Goal: Contribute content: Contribute content

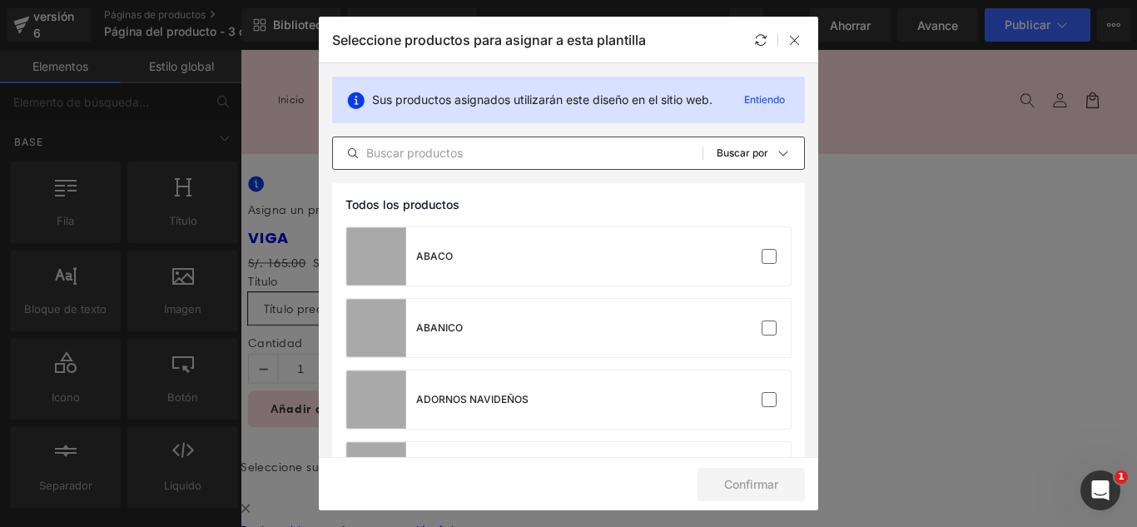
click at [466, 147] on input "text" at bounding box center [518, 153] width 370 height 20
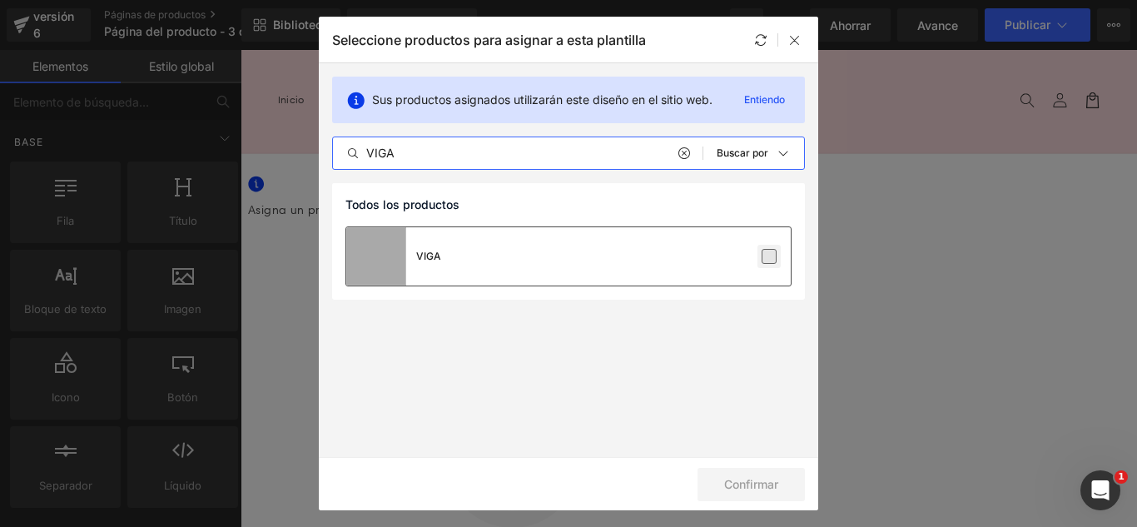
type input "VIGA"
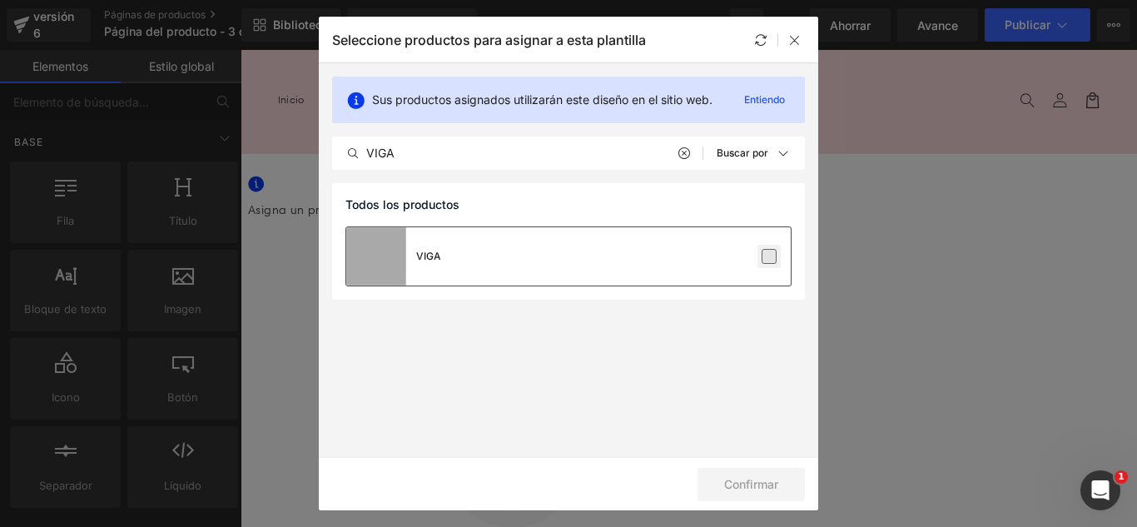
click at [772, 260] on label at bounding box center [769, 256] width 15 height 15
click at [769, 256] on input "checkbox" at bounding box center [769, 256] width 0 height 0
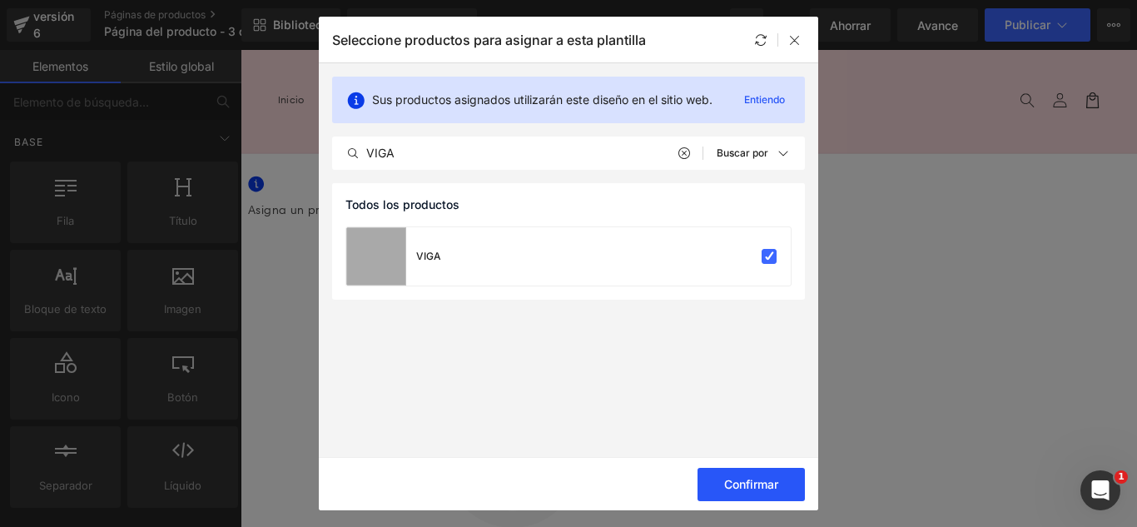
click at [777, 484] on font "Confirmar" at bounding box center [751, 484] width 54 height 14
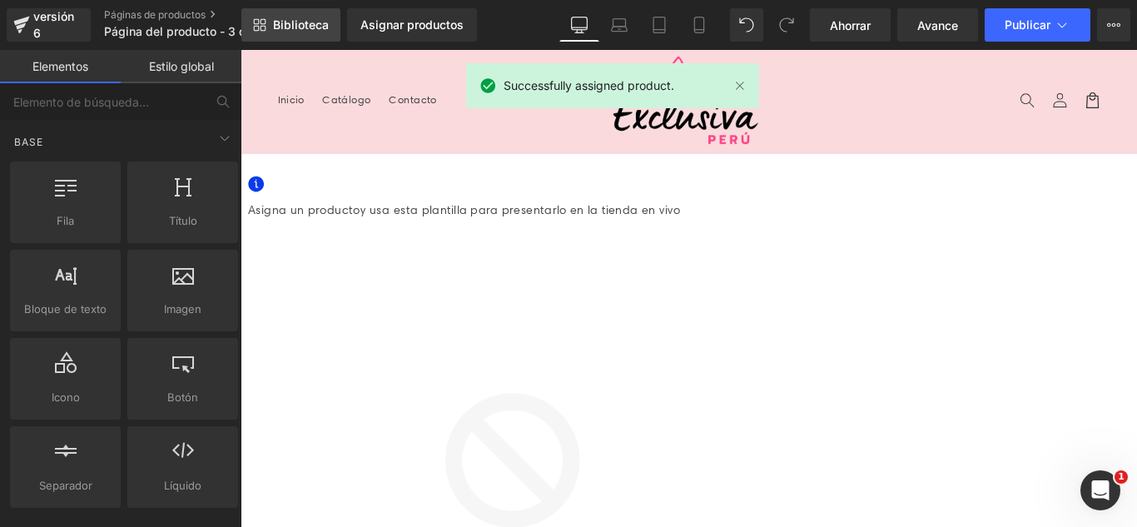
click at [289, 27] on font "Biblioteca" at bounding box center [301, 24] width 56 height 14
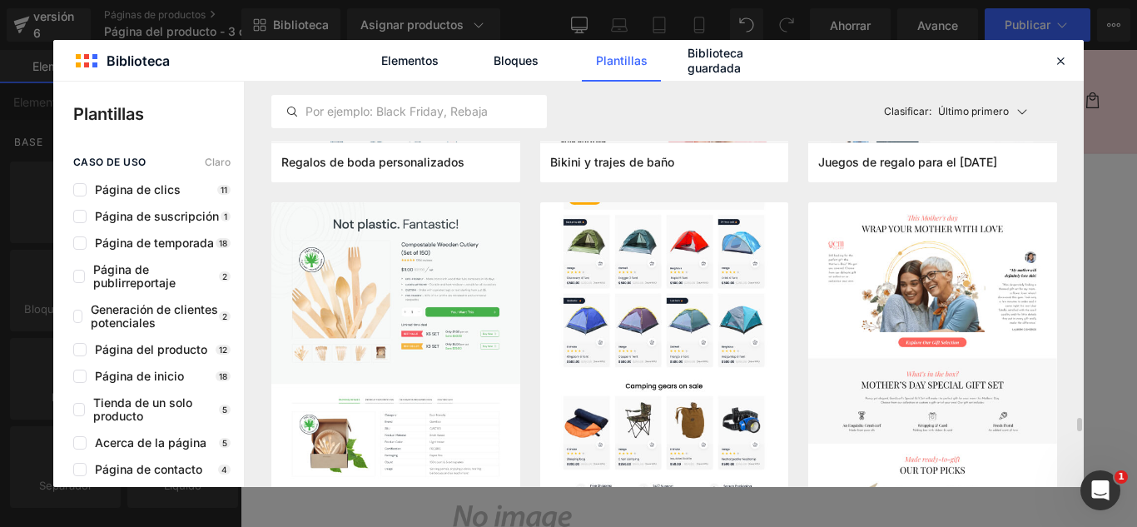
scroll to position [7327, 0]
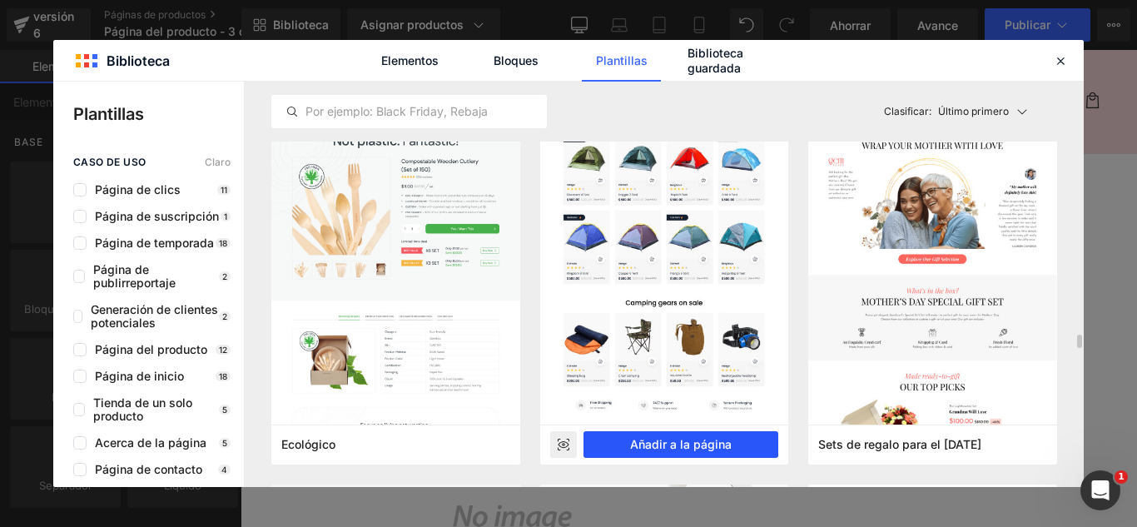
click at [709, 445] on font "Añadir a la página" at bounding box center [681, 444] width 102 height 14
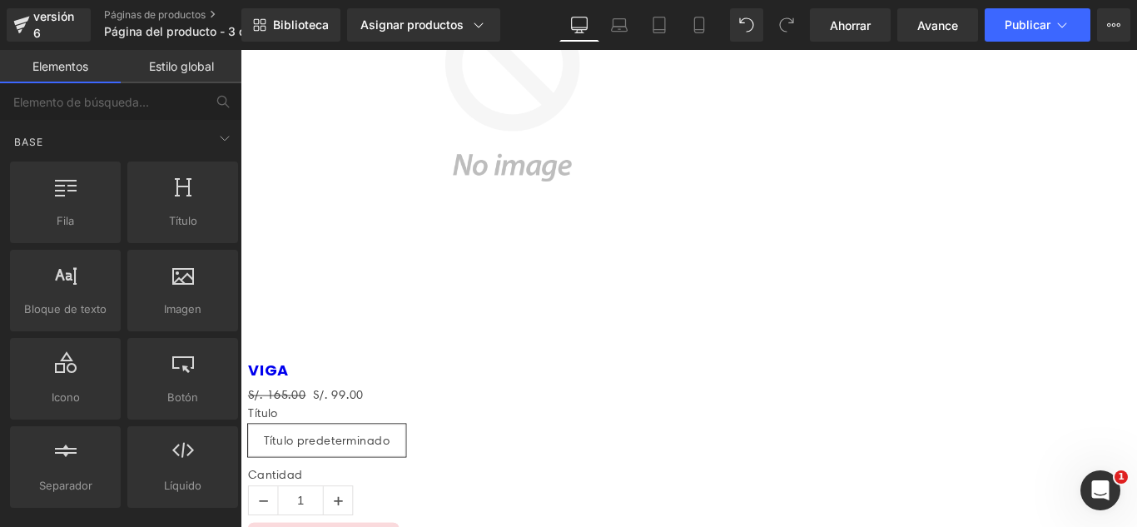
scroll to position [396, 0]
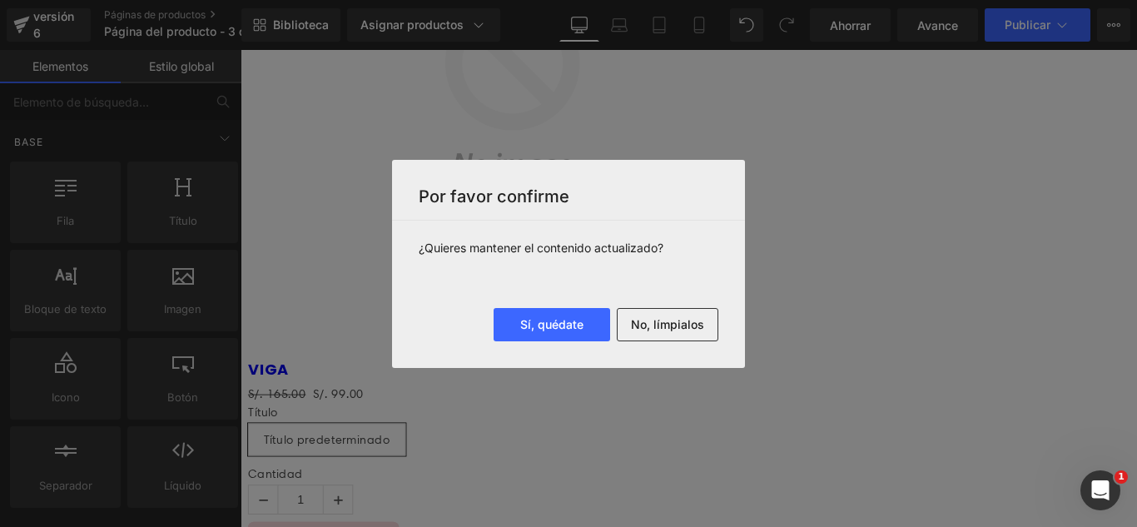
click at [702, 329] on font "No, límpialos" at bounding box center [667, 324] width 73 height 14
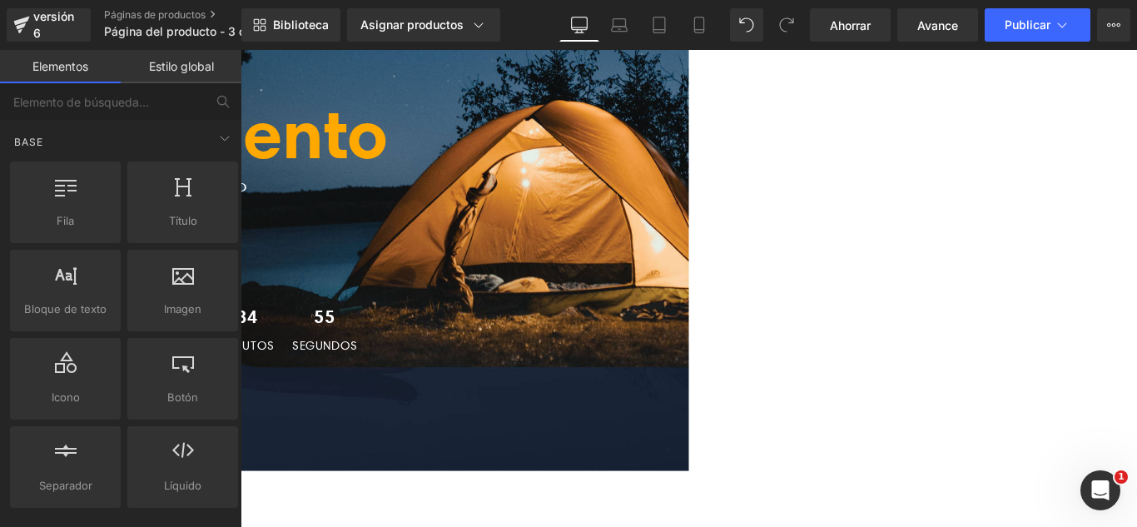
scroll to position [583, 0]
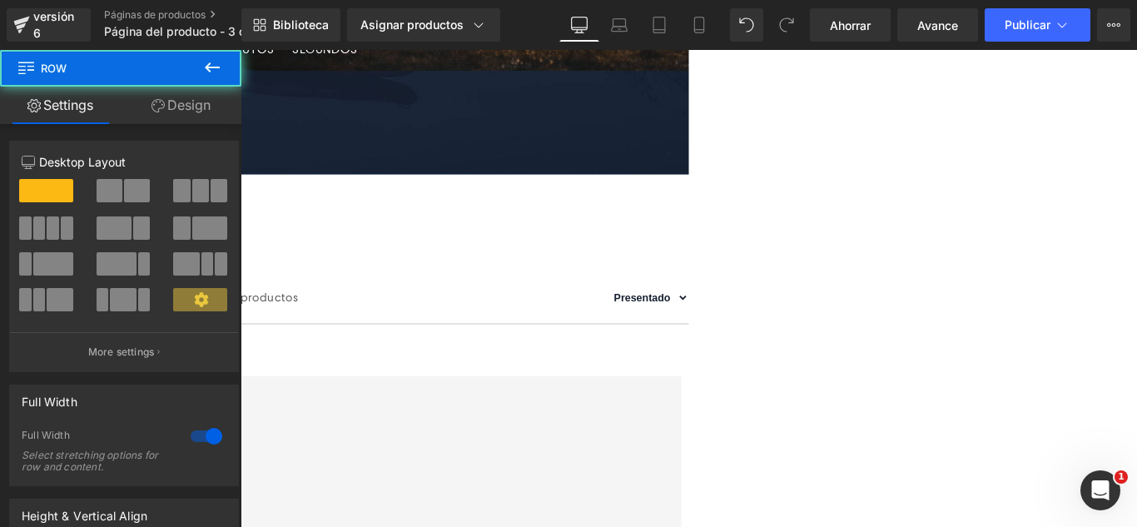
scroll to position [749, 0]
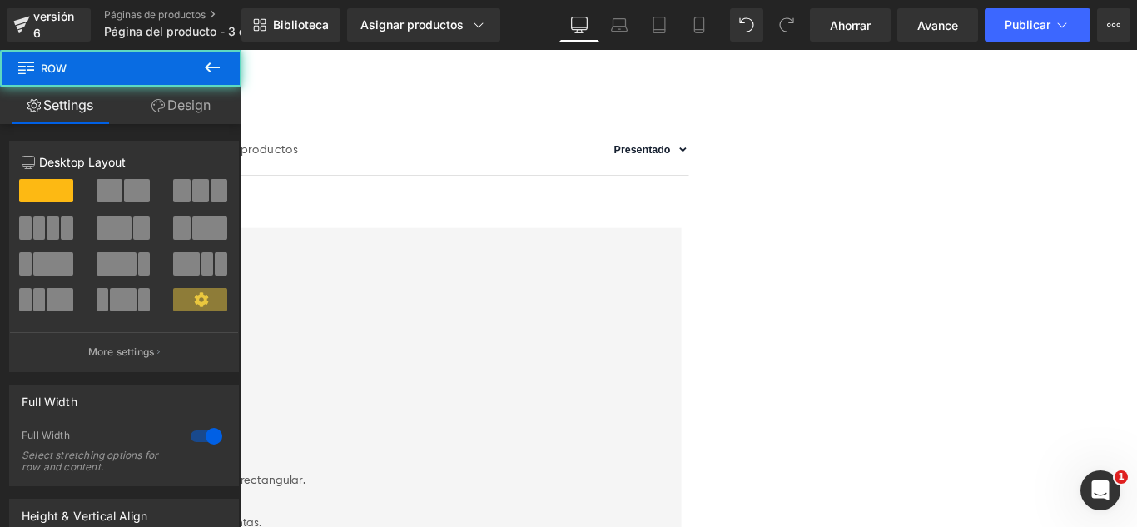
click at [241, 50] on icon at bounding box center [241, 50] width 0 height 0
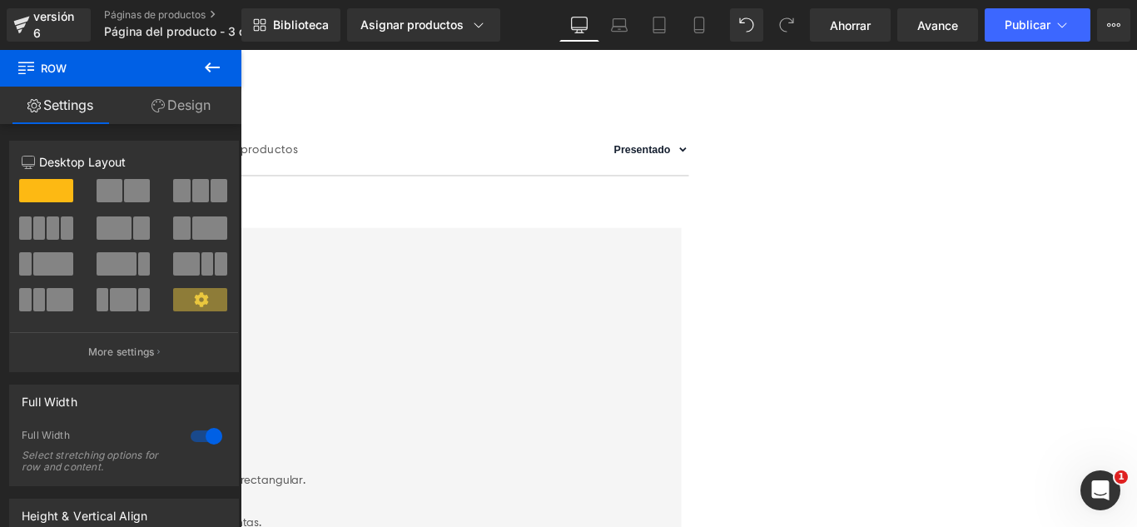
click at [241, 50] on icon at bounding box center [241, 50] width 0 height 0
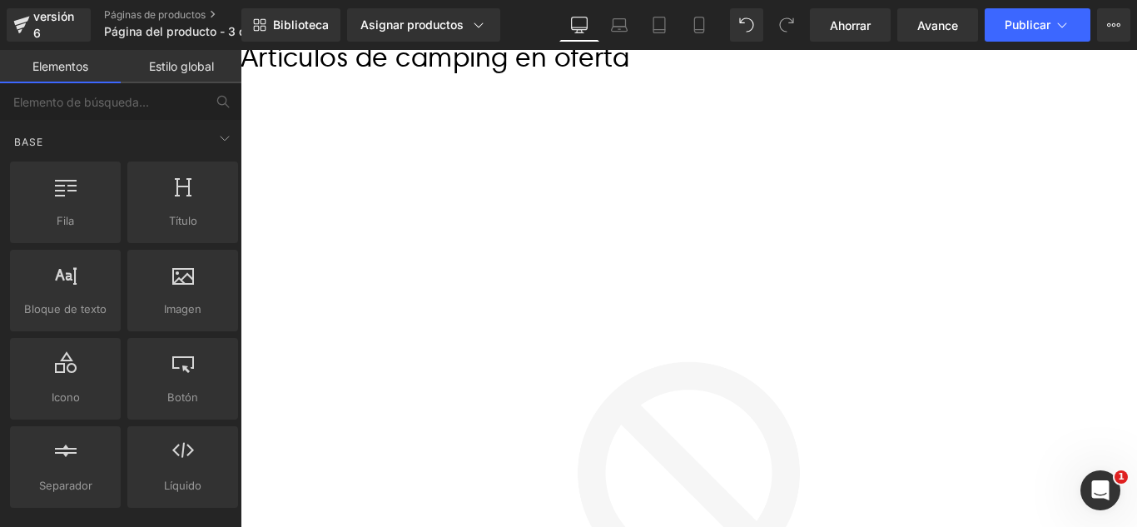
click at [241, 50] on icon at bounding box center [241, 50] width 0 height 0
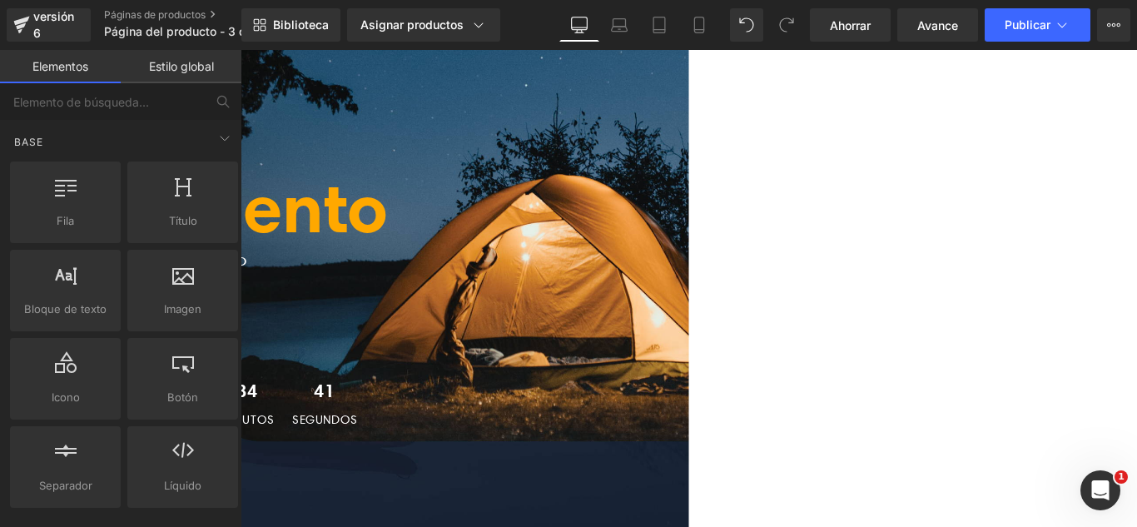
scroll to position [83, 0]
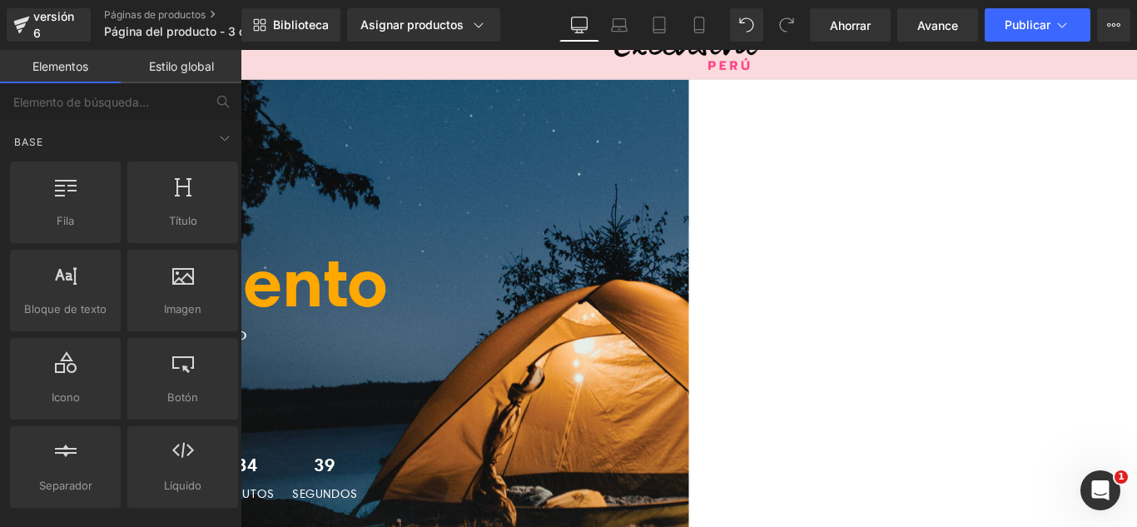
click at [241, 50] on icon at bounding box center [241, 50] width 0 height 0
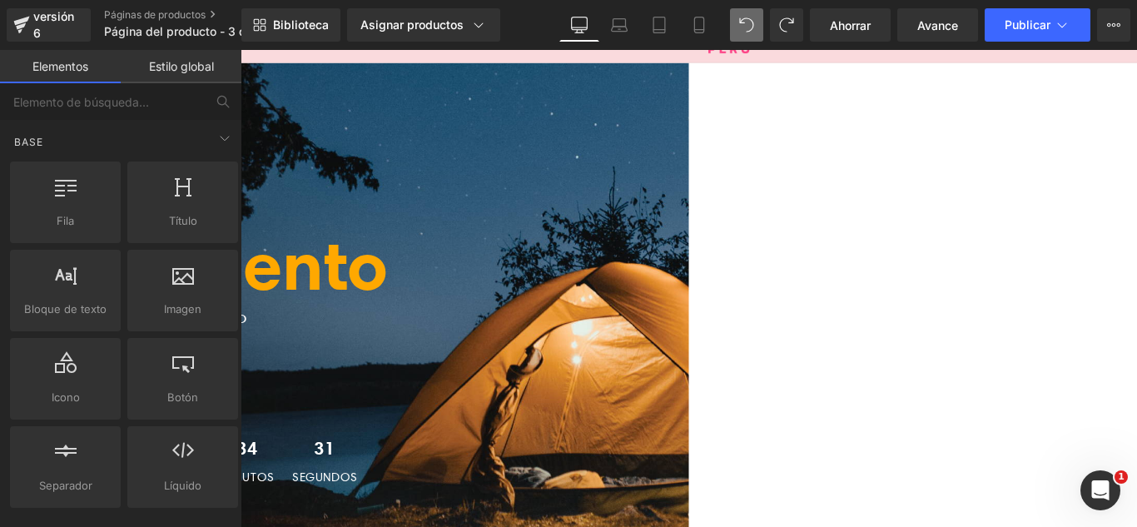
scroll to position [0, 0]
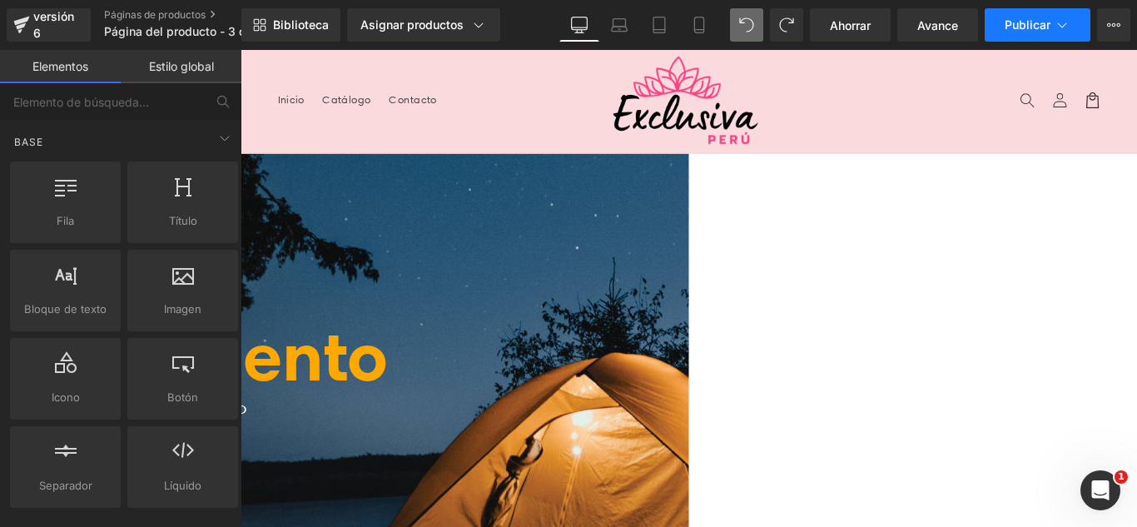
click at [1061, 21] on icon at bounding box center [1062, 25] width 17 height 17
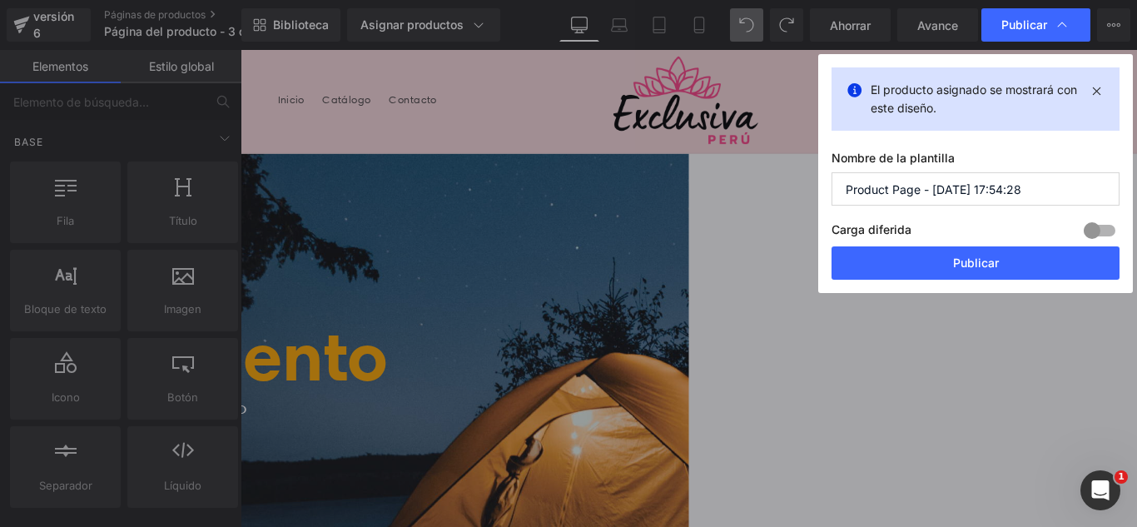
click at [1032, 195] on input "Product Page - [DATE] 17:54:28" at bounding box center [976, 188] width 288 height 33
click at [1032, 193] on input "Product Page - [DATE] 17:54:28" at bounding box center [976, 188] width 288 height 33
type input "C"
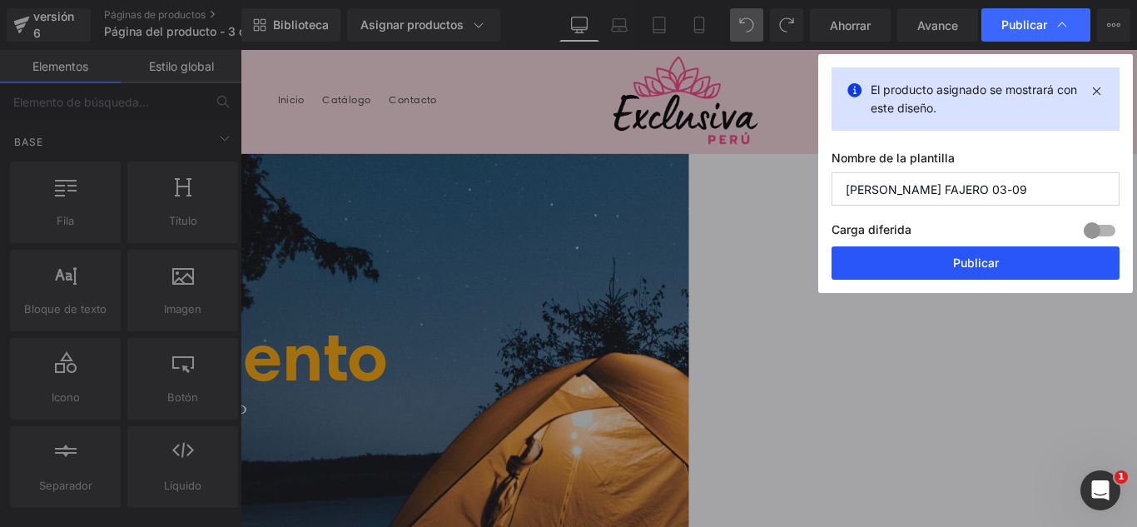
type input "[PERSON_NAME] FAJERO 03-09"
click at [993, 259] on font "Publicar" at bounding box center [976, 263] width 46 height 14
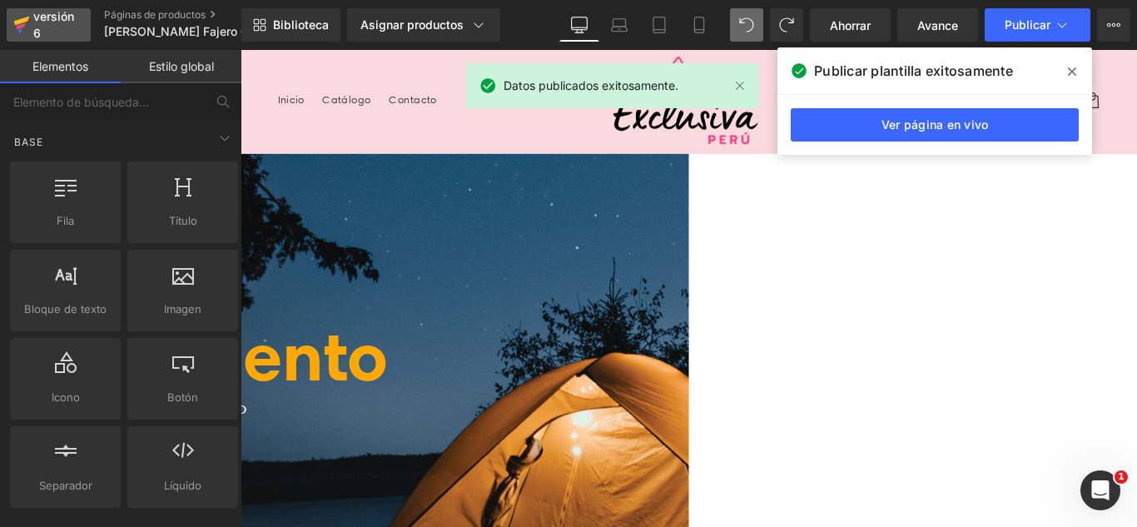
click at [41, 25] on div "versión 6" at bounding box center [55, 25] width 51 height 38
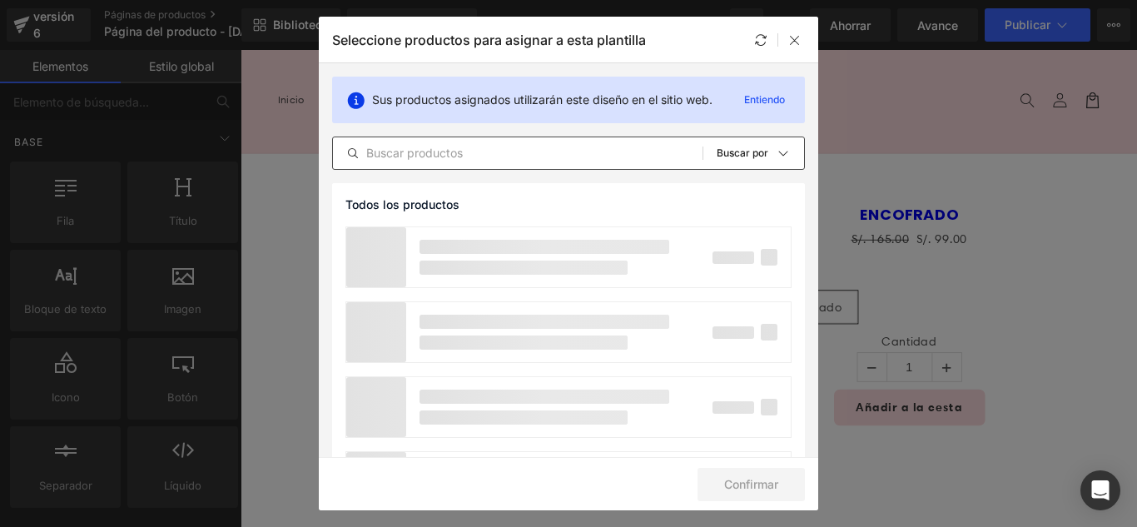
click at [470, 150] on input "text" at bounding box center [518, 153] width 370 height 20
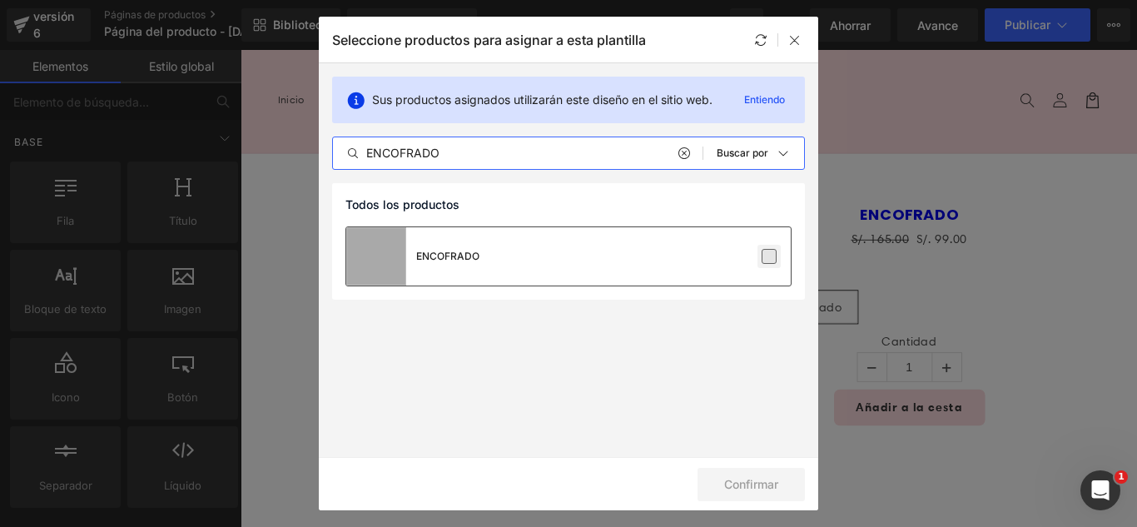
type input "ENCOFRADO"
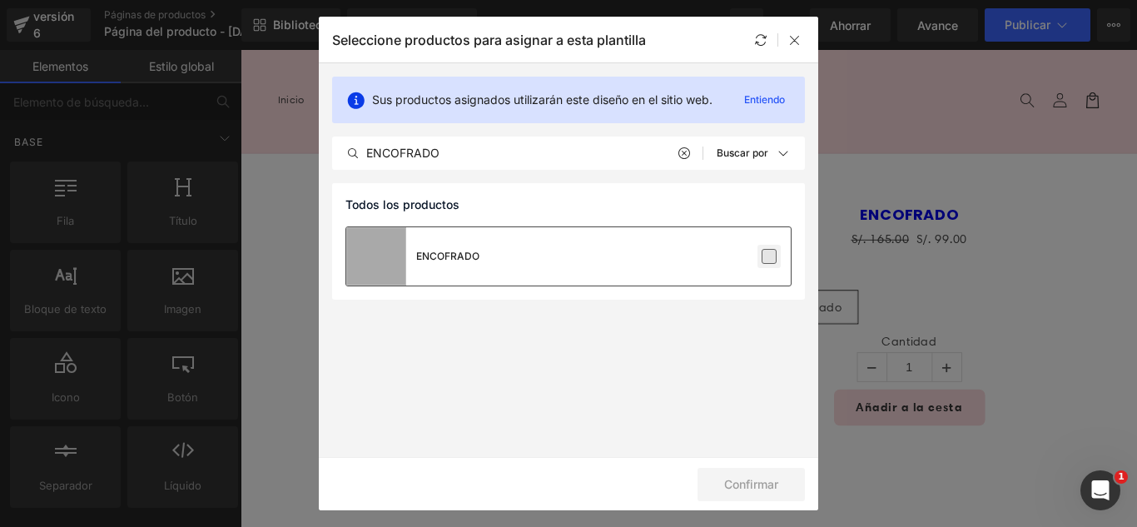
click at [772, 259] on label at bounding box center [769, 256] width 15 height 15
click at [769, 256] on input "checkbox" at bounding box center [769, 256] width 0 height 0
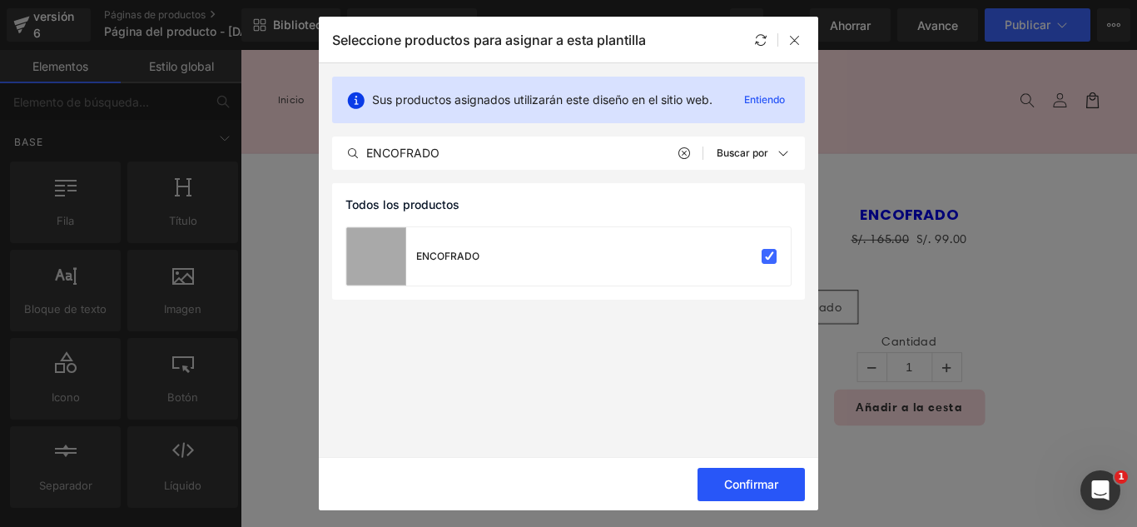
click at [761, 471] on button "Confirmar" at bounding box center [751, 484] width 107 height 33
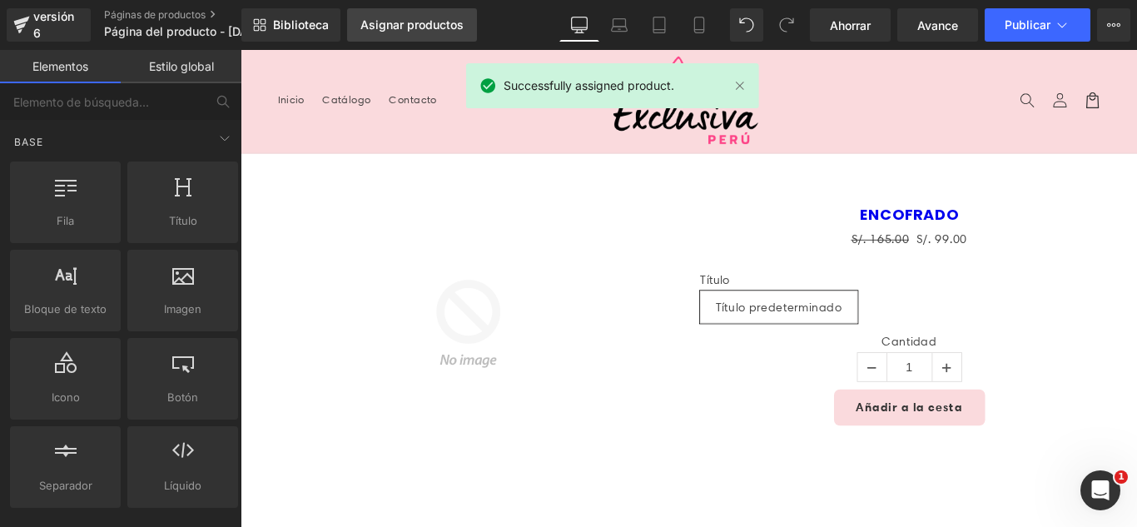
click at [402, 16] on link "Asignar productos" at bounding box center [412, 24] width 130 height 33
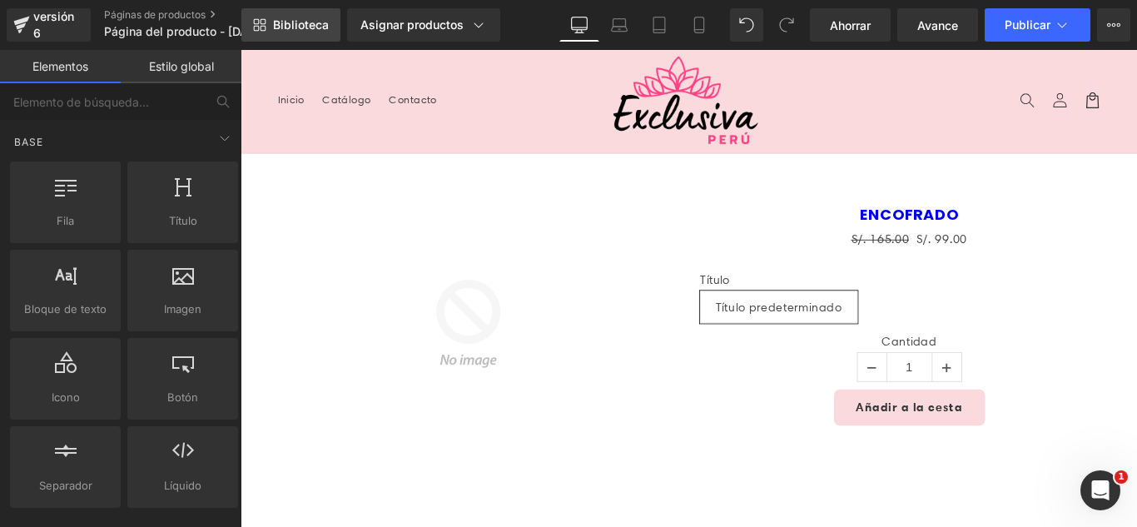
click at [312, 24] on font "Biblioteca" at bounding box center [301, 24] width 56 height 14
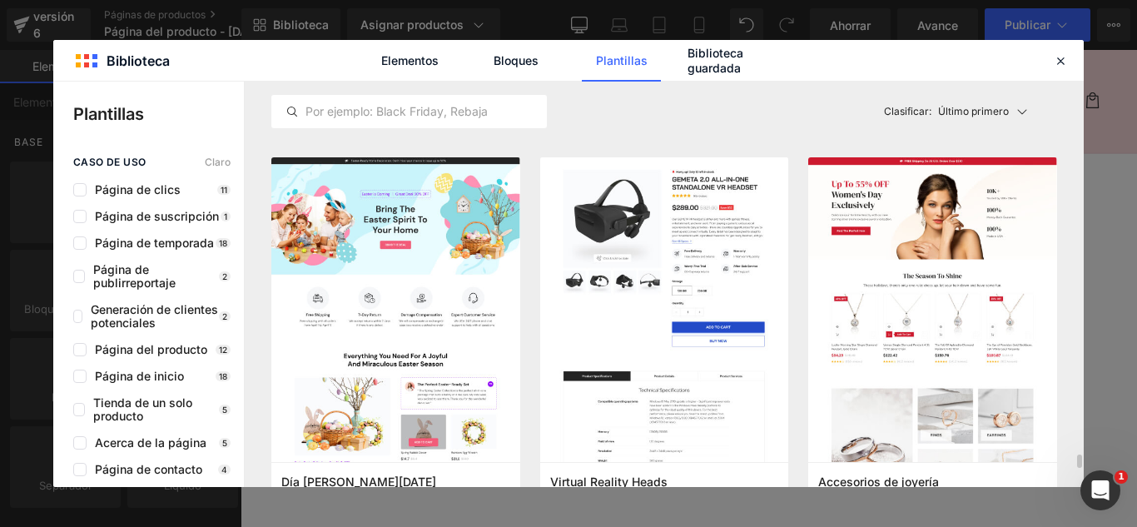
scroll to position [5995, 0]
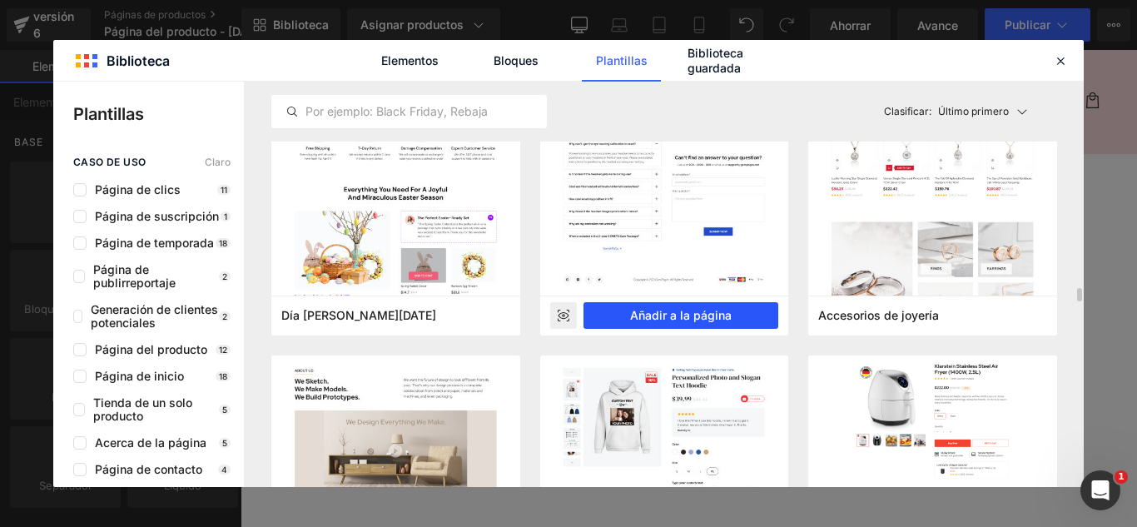
click at [704, 321] on font "Añadir a la página" at bounding box center [681, 315] width 102 height 14
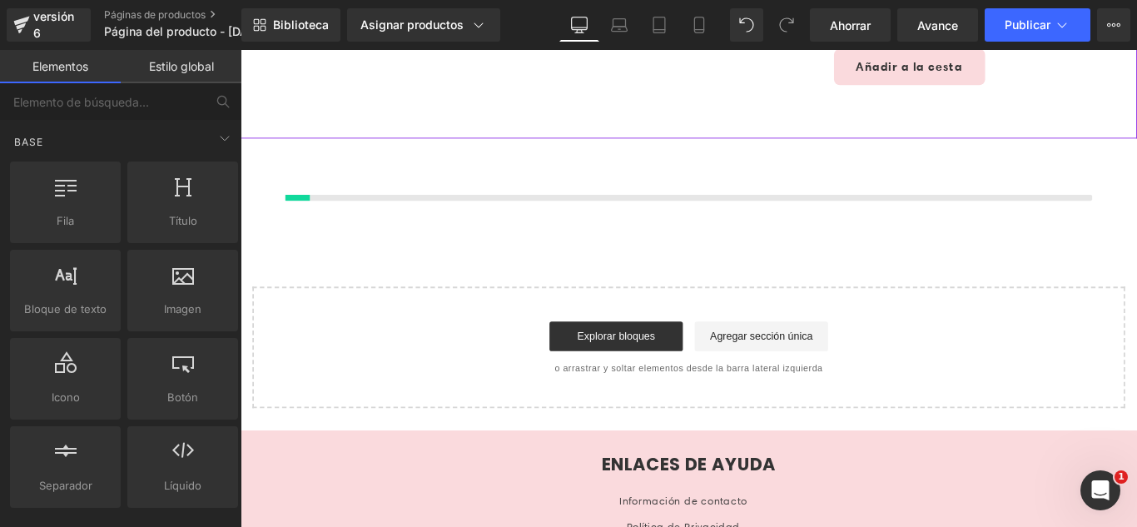
scroll to position [396, 0]
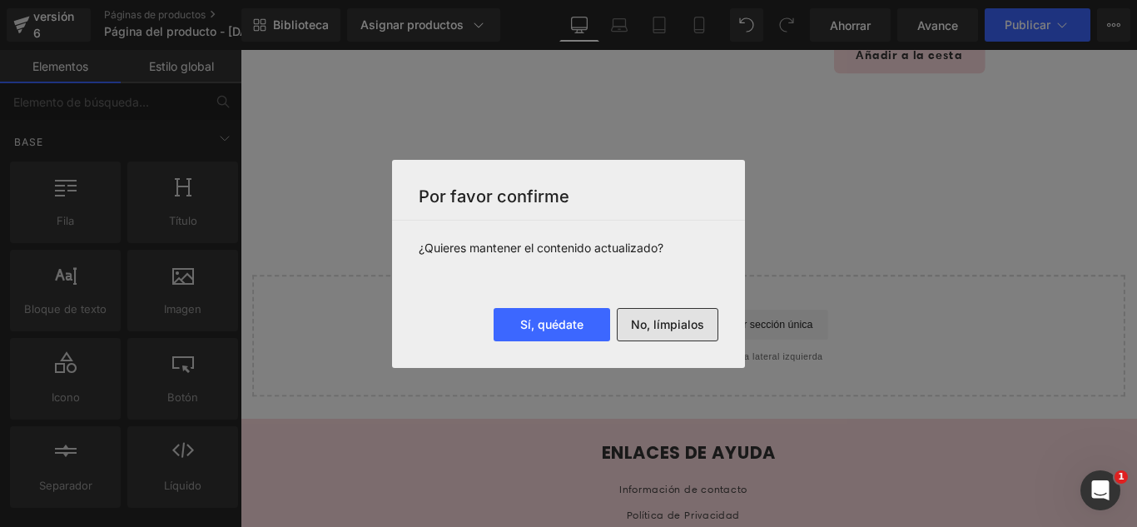
click at [702, 321] on font "No, límpialos" at bounding box center [667, 324] width 73 height 14
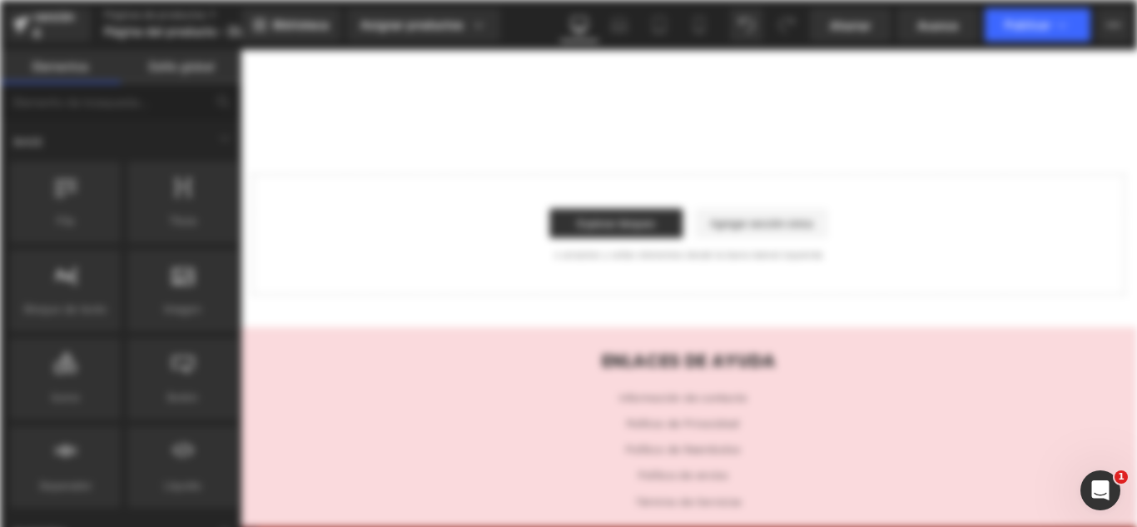
scroll to position [0, 0]
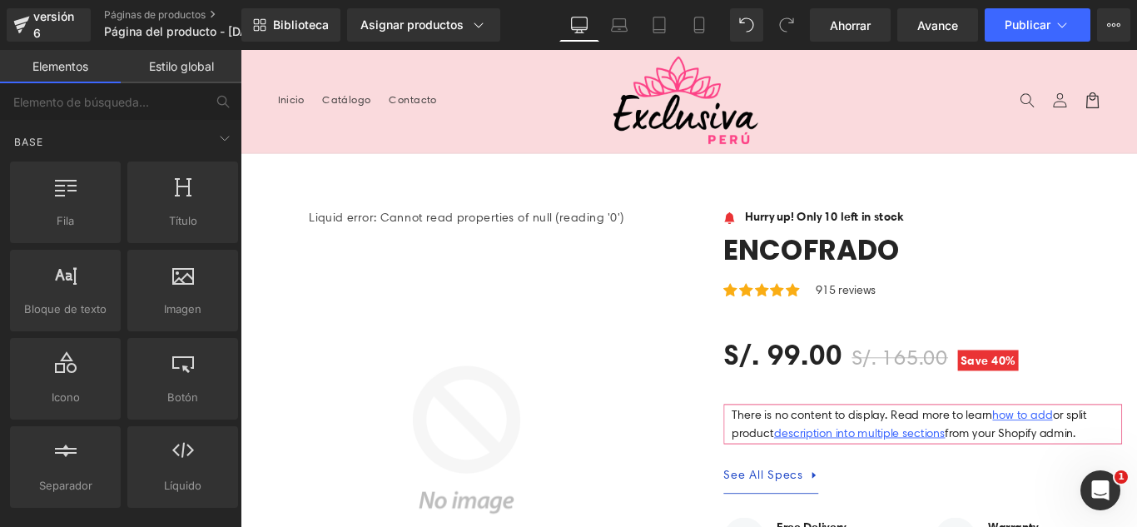
click at [541, 102] on nav "Inicio Catálogo Contacto" at bounding box center [456, 105] width 369 height 35
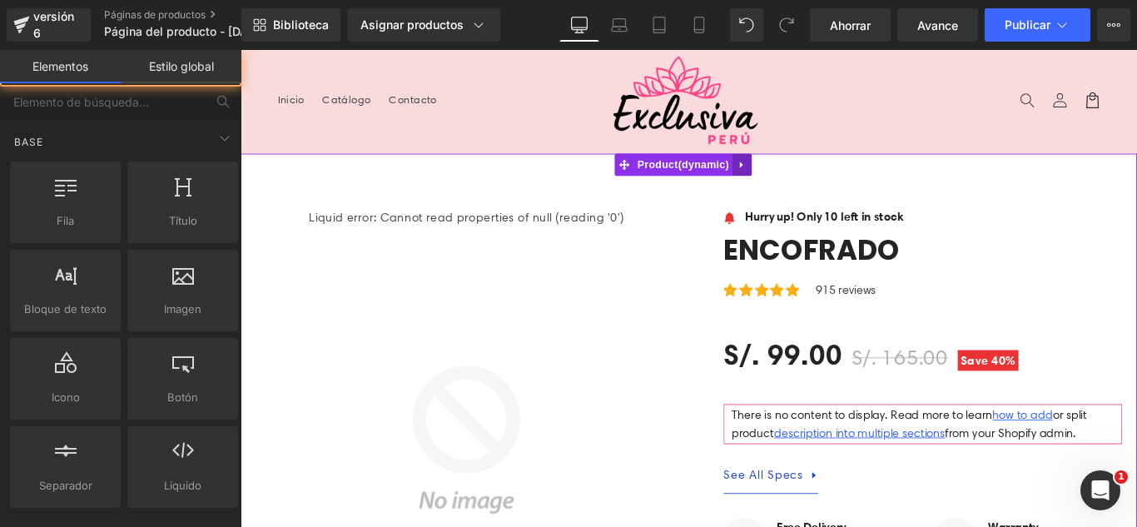
click at [799, 182] on icon at bounding box center [804, 179] width 12 height 12
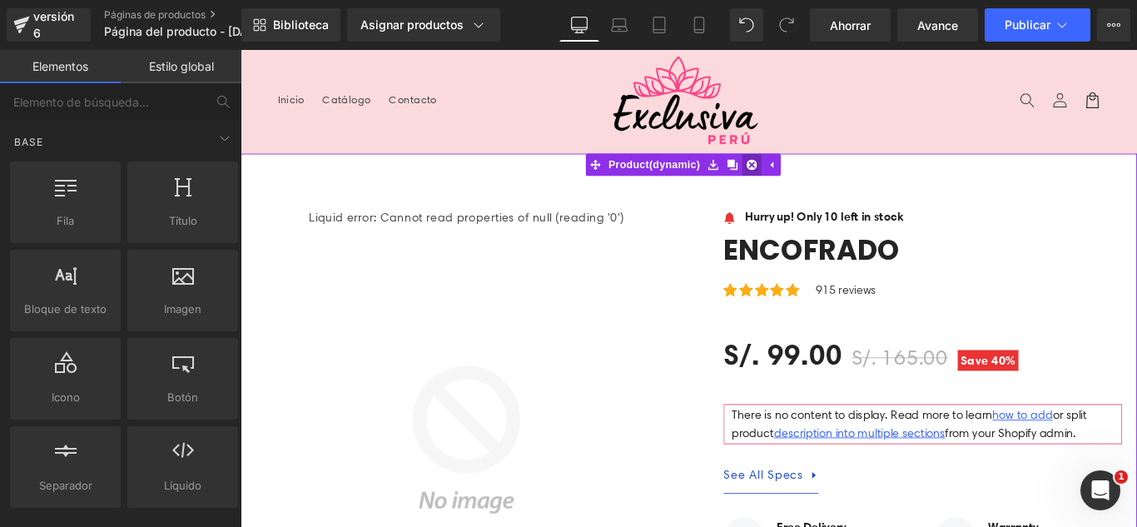
click at [813, 183] on icon at bounding box center [815, 179] width 12 height 12
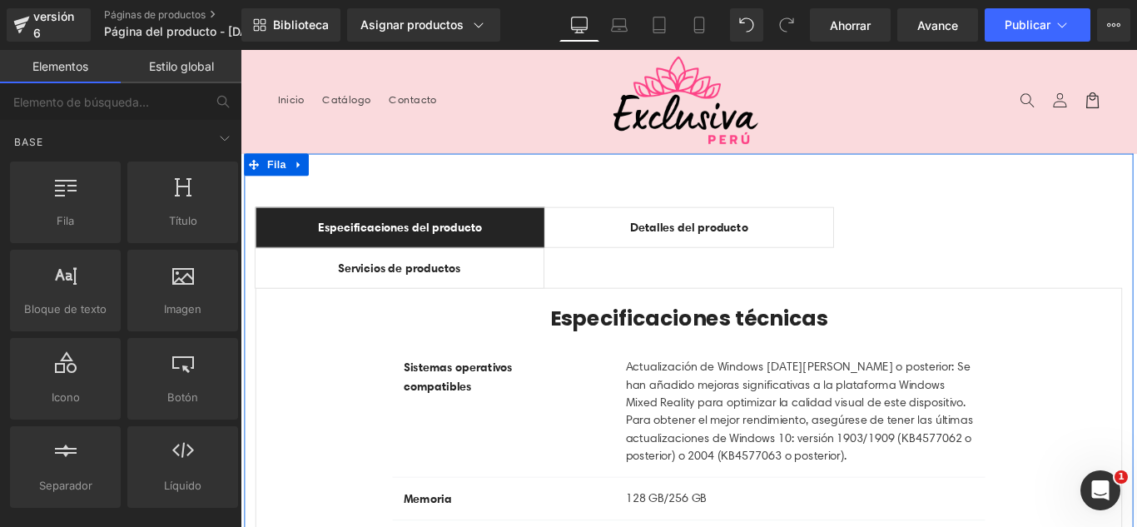
click at [301, 177] on icon at bounding box center [307, 179] width 12 height 12
click at [351, 182] on link at bounding box center [350, 179] width 22 height 25
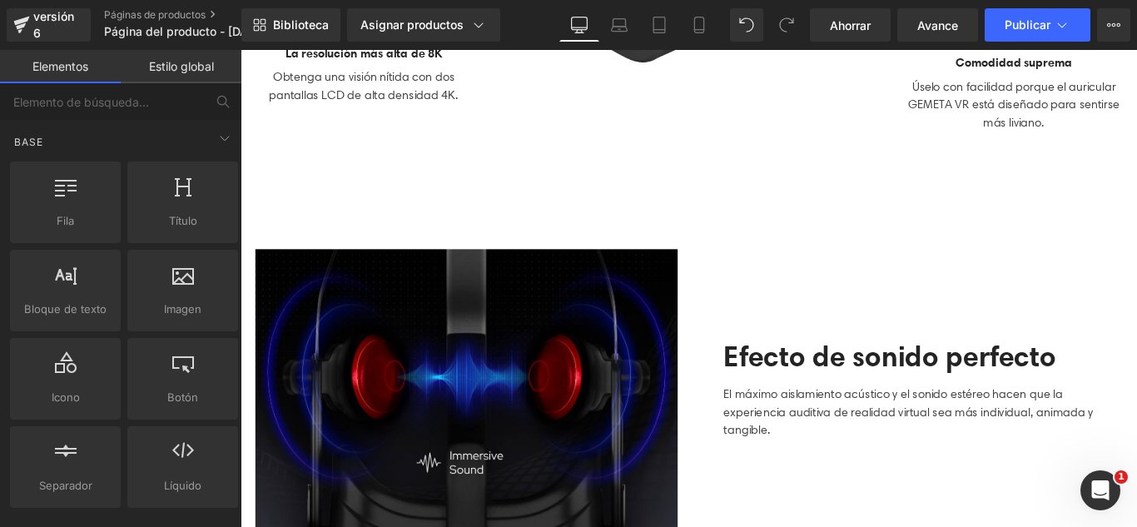
scroll to position [583, 0]
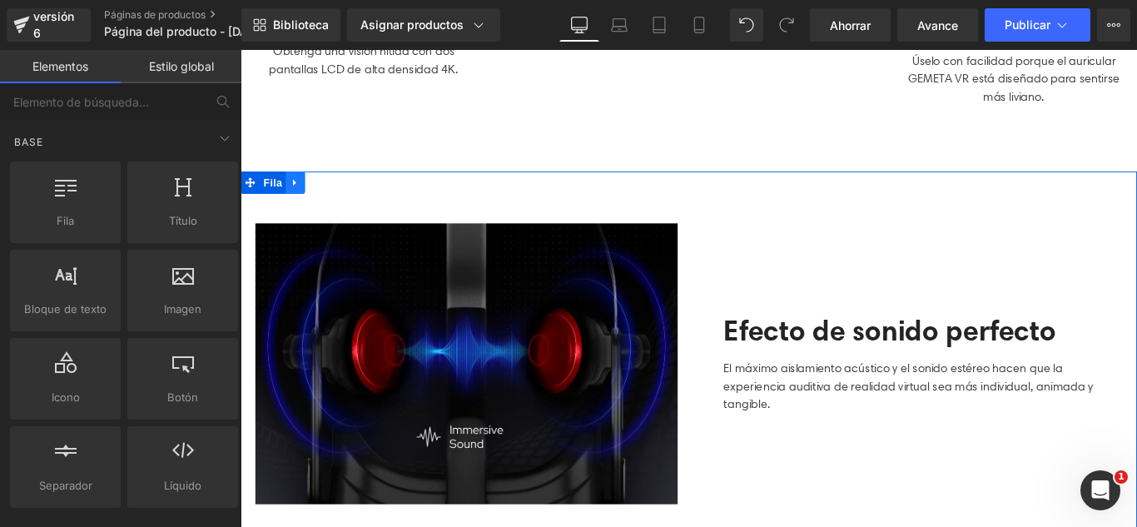
click at [296, 192] on icon at bounding box center [302, 198] width 12 height 12
click at [340, 197] on icon at bounding box center [346, 199] width 12 height 12
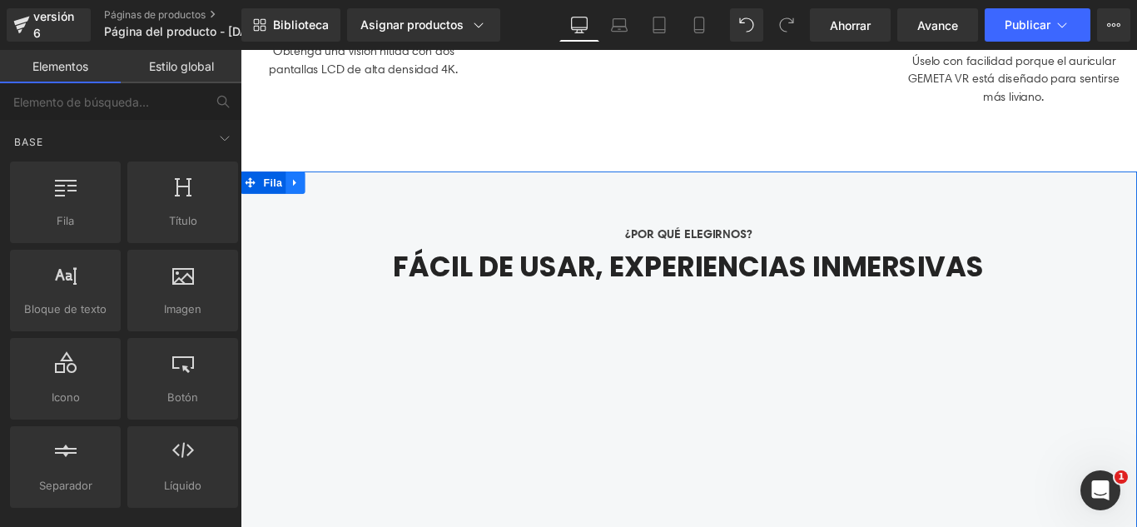
click at [300, 195] on icon at bounding box center [301, 198] width 3 height 7
click at [346, 191] on link at bounding box center [346, 199] width 22 height 25
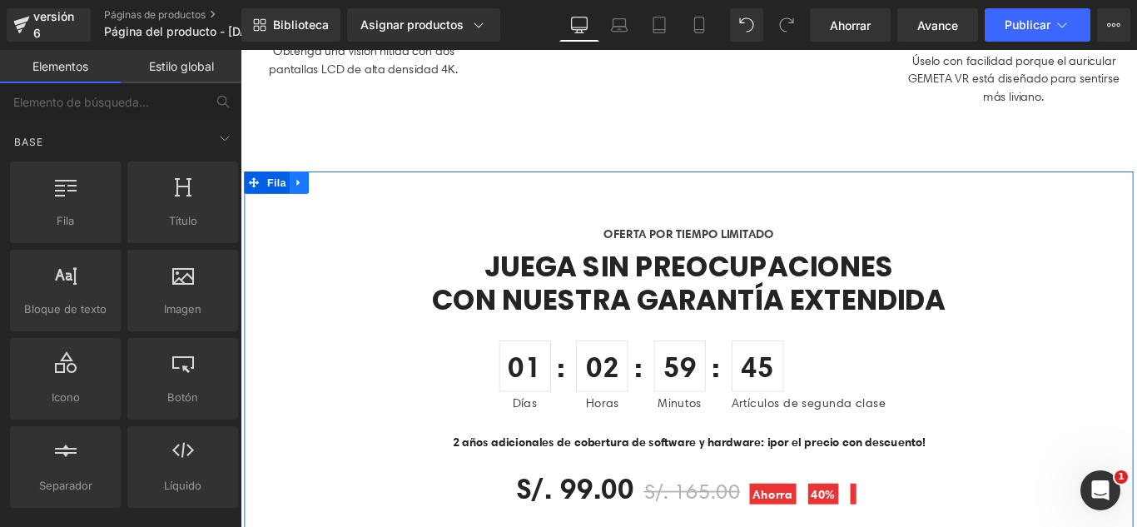
click at [304, 197] on icon at bounding box center [307, 198] width 12 height 12
click at [344, 194] on icon at bounding box center [350, 198] width 12 height 12
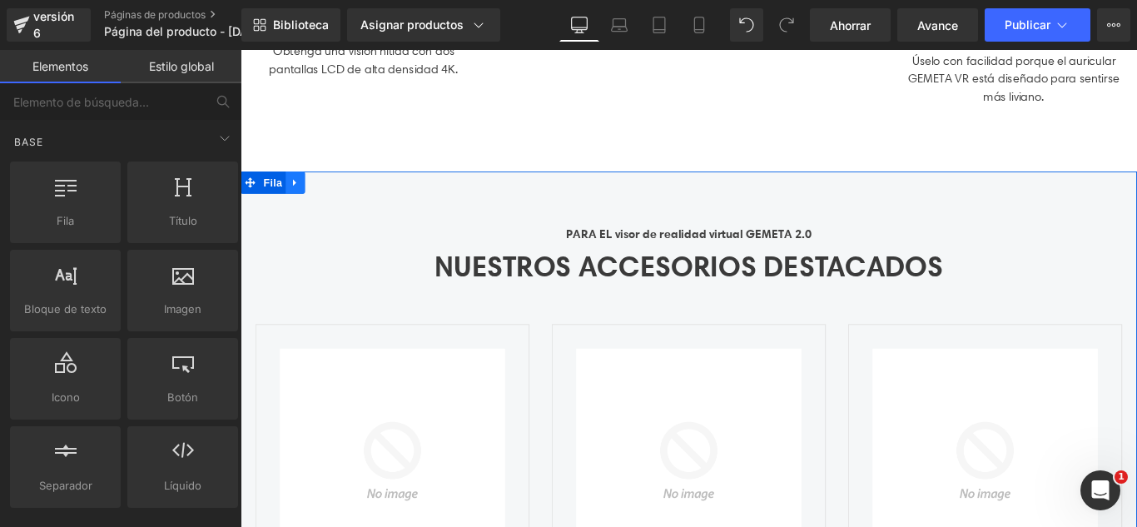
click at [296, 198] on icon at bounding box center [302, 198] width 12 height 12
click at [340, 195] on icon at bounding box center [346, 199] width 12 height 12
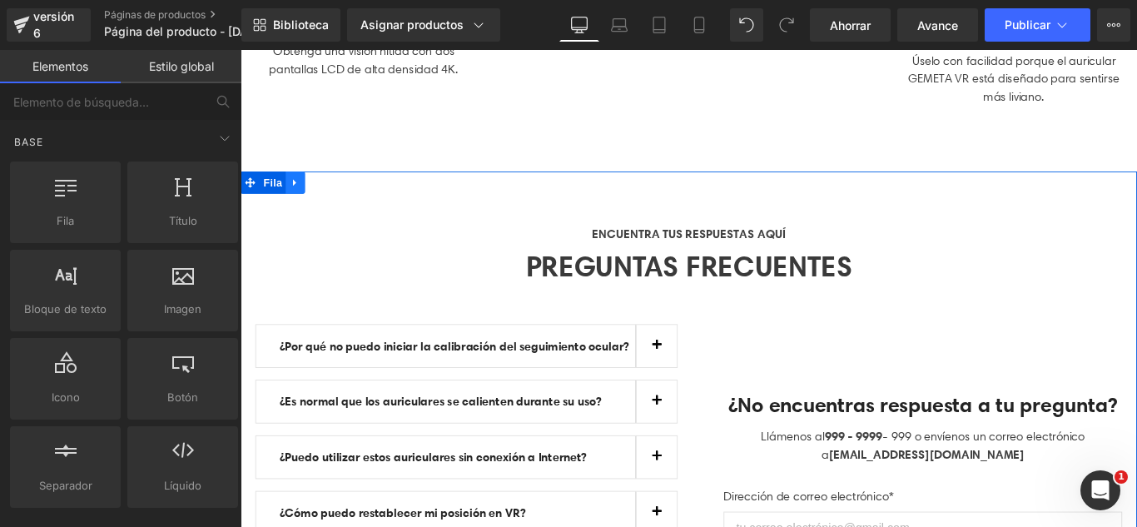
click at [300, 195] on icon at bounding box center [301, 198] width 3 height 7
click at [340, 197] on icon at bounding box center [346, 198] width 12 height 12
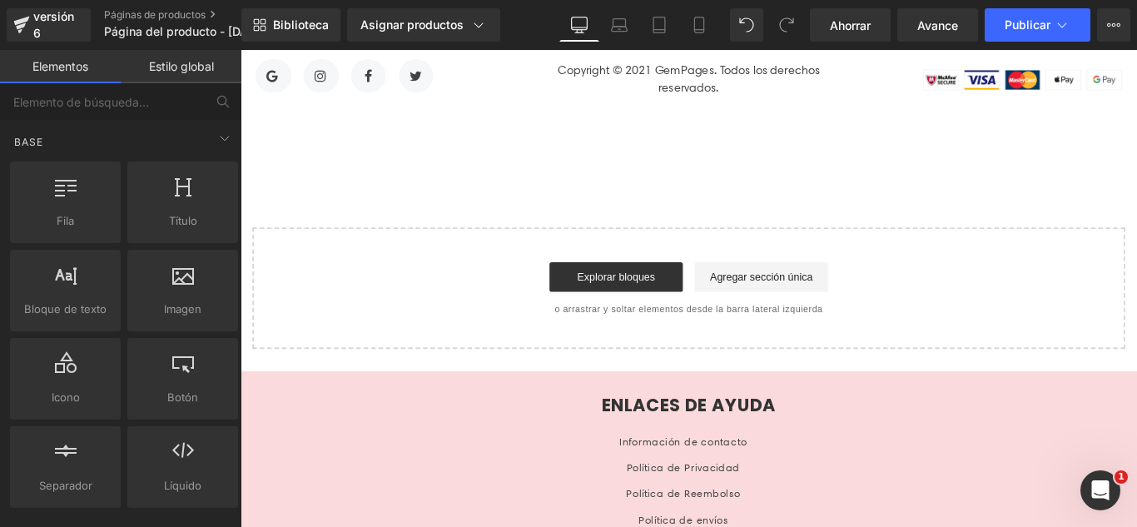
scroll to position [512, 0]
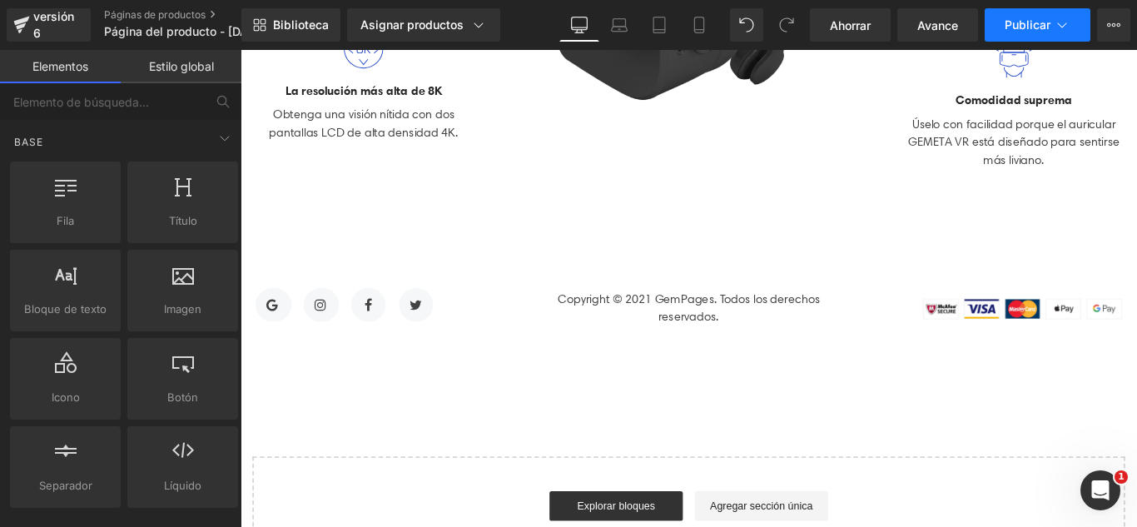
click at [1031, 27] on font "Publicar" at bounding box center [1028, 24] width 46 height 14
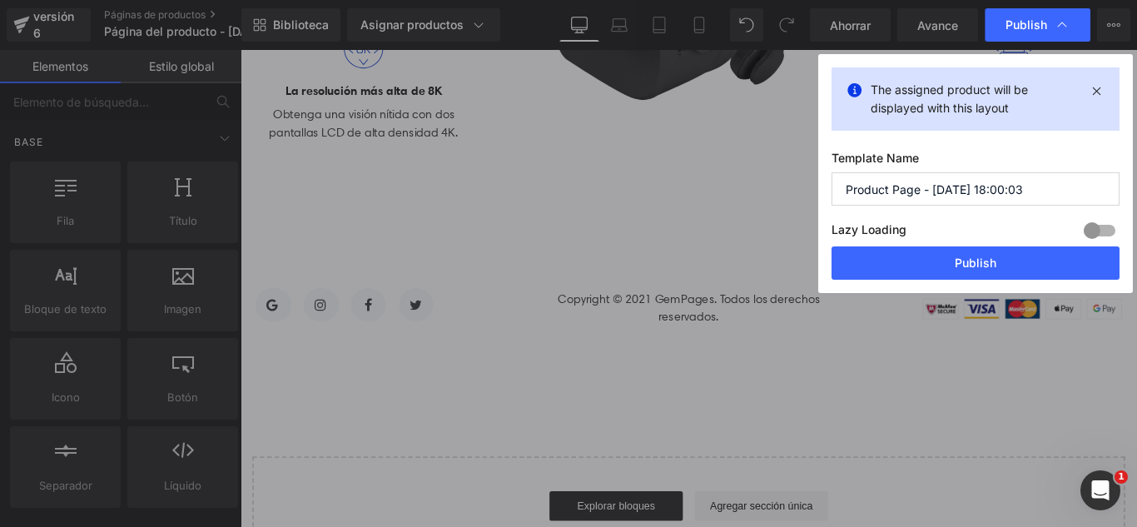
click at [1036, 187] on input "Product Page - Sep 3, 18:00:03" at bounding box center [976, 188] width 288 height 33
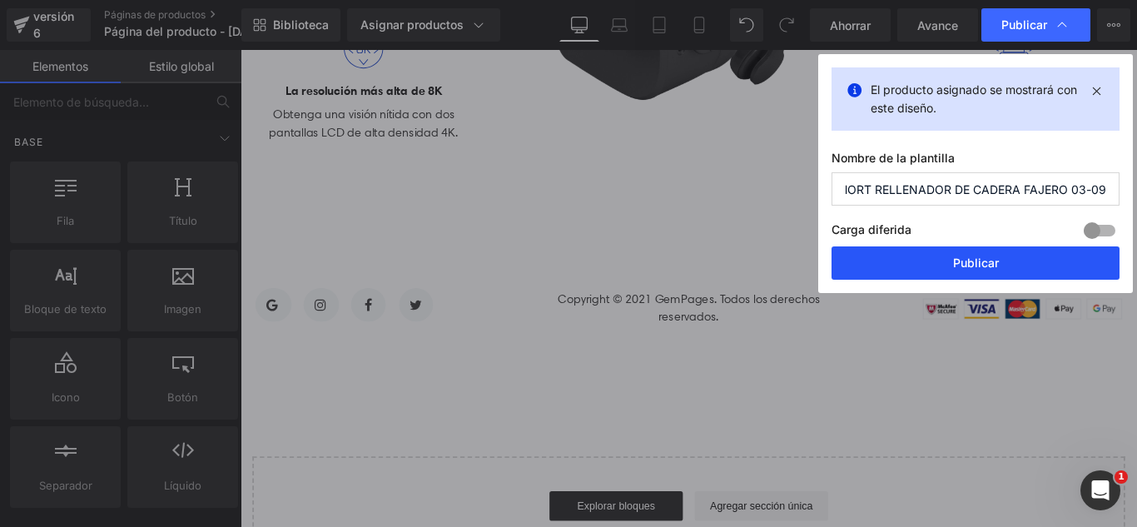
type input "SHORT RELLENADOR DE CADERA FAJERO 03-09"
click at [1002, 266] on button "Publicar" at bounding box center [976, 262] width 288 height 33
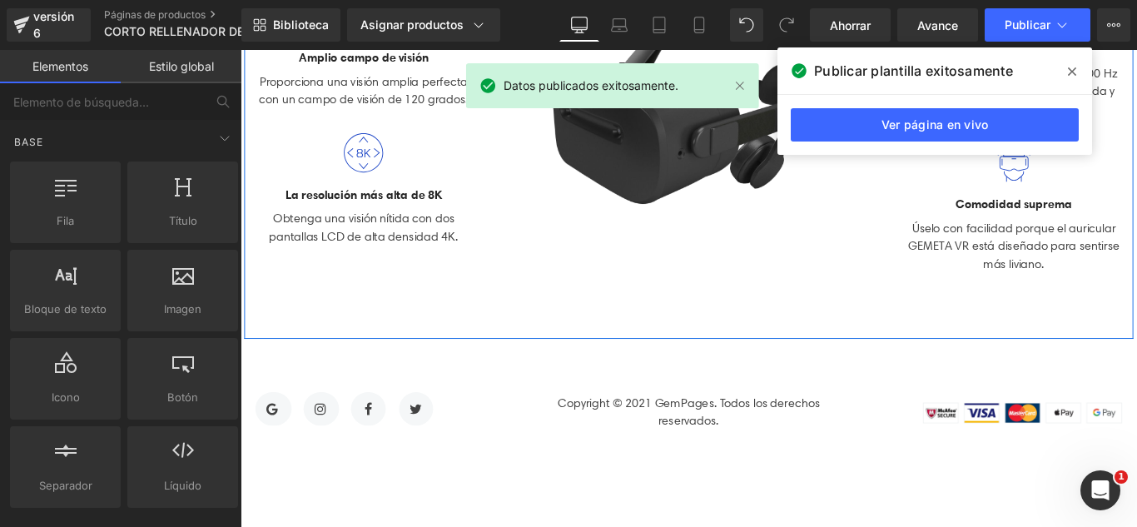
scroll to position [0, 0]
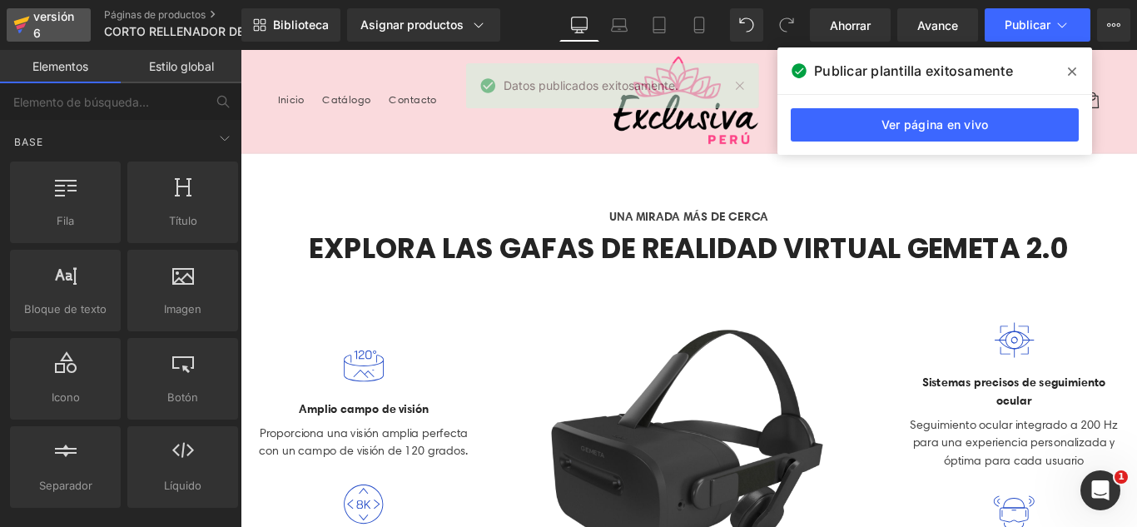
click at [46, 25] on div "versión 6" at bounding box center [55, 25] width 51 height 38
